Goal: Task Accomplishment & Management: Complete application form

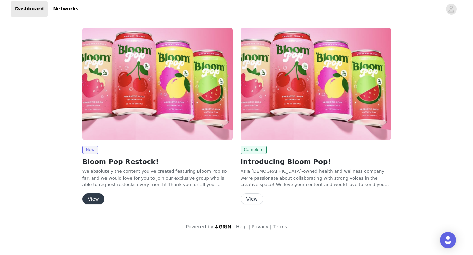
click at [93, 197] on button "View" at bounding box center [93, 198] width 22 height 11
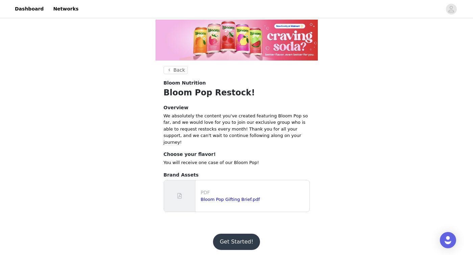
click at [228, 236] on button "Get Started!" at bounding box center [236, 242] width 47 height 16
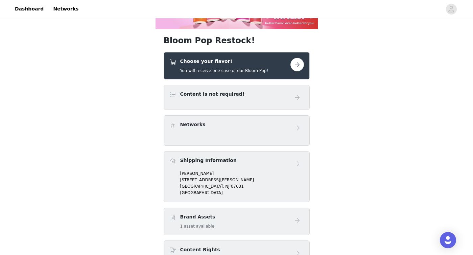
scroll to position [32, 0]
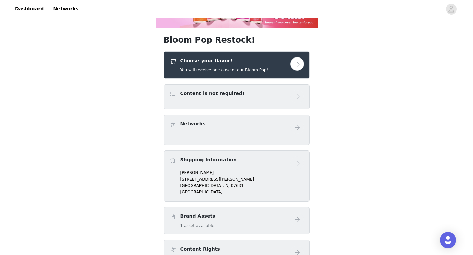
click at [203, 134] on div "Networks" at bounding box center [236, 127] width 135 height 14
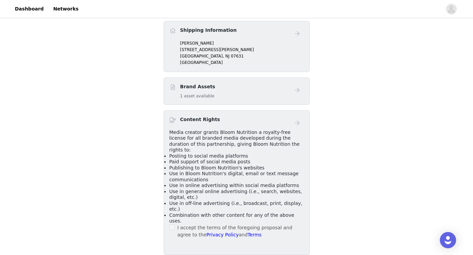
scroll to position [201, 0]
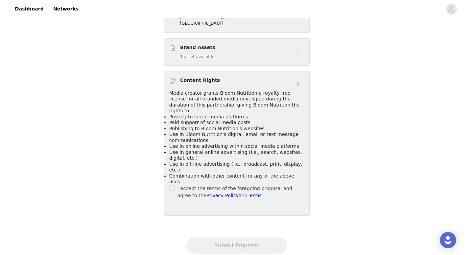
click at [146, 200] on div "Bloom Pop Restock! Choose your flavor! You will receive one case of our Bloom P…" at bounding box center [236, 24] width 473 height 410
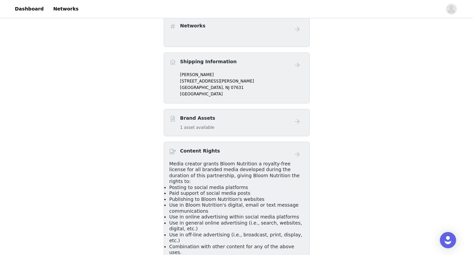
scroll to position [55, 0]
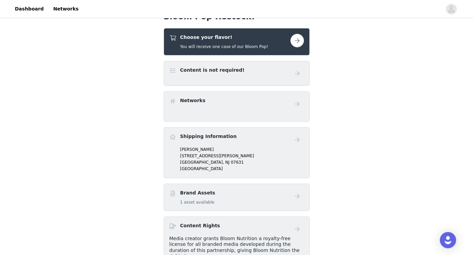
click at [199, 194] on h4 "Brand Assets" at bounding box center [197, 192] width 35 height 7
click at [214, 49] on div "Choose your flavor! You will receive one case of our Bloom Pop!" at bounding box center [237, 41] width 146 height 27
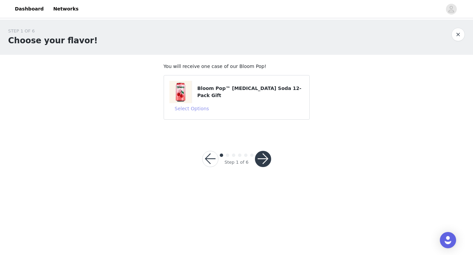
click at [195, 108] on button "Select Options" at bounding box center [191, 108] width 45 height 11
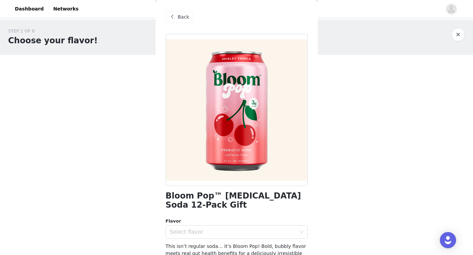
scroll to position [51, 0]
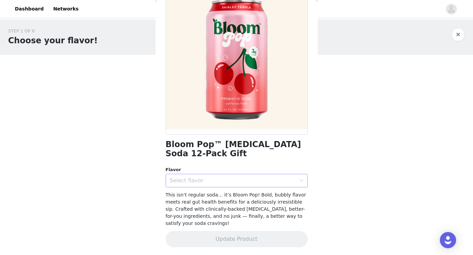
click at [193, 181] on div "Select flavor" at bounding box center [233, 180] width 126 height 7
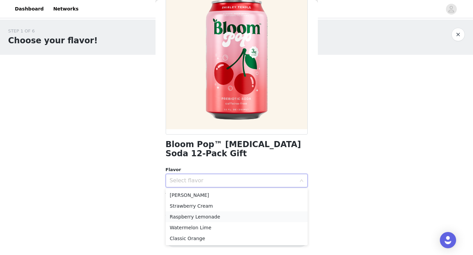
click at [200, 219] on li "Raspberry Lemonade" at bounding box center [237, 216] width 142 height 11
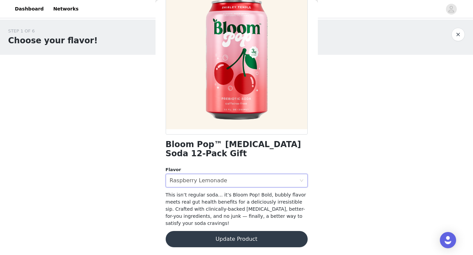
click at [273, 235] on button "Update Product" at bounding box center [237, 239] width 142 height 16
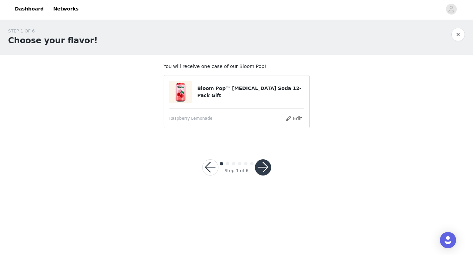
click at [257, 165] on button "button" at bounding box center [263, 167] width 16 height 16
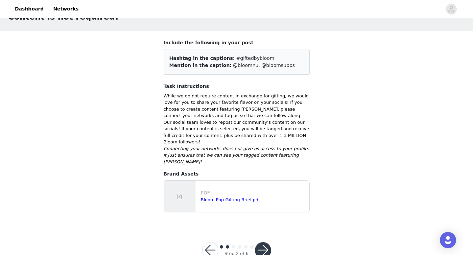
scroll to position [30, 0]
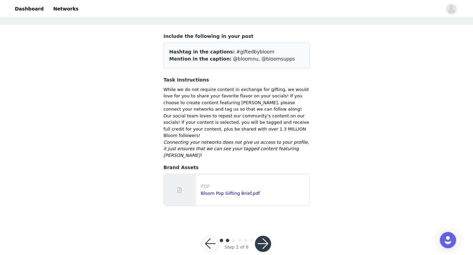
click at [263, 236] on button "button" at bounding box center [263, 244] width 16 height 16
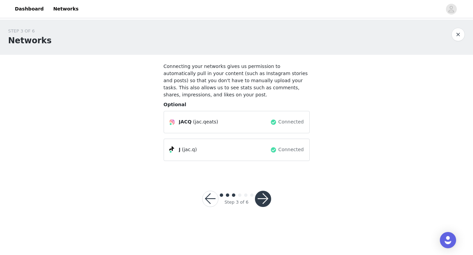
click at [264, 198] on button "button" at bounding box center [263, 199] width 16 height 16
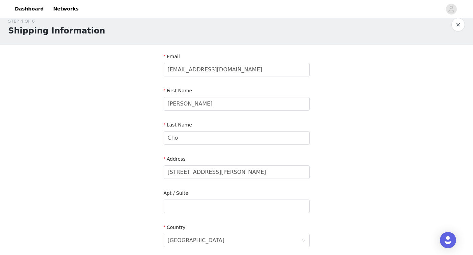
scroll to position [2, 0]
